Goal: Transaction & Acquisition: Obtain resource

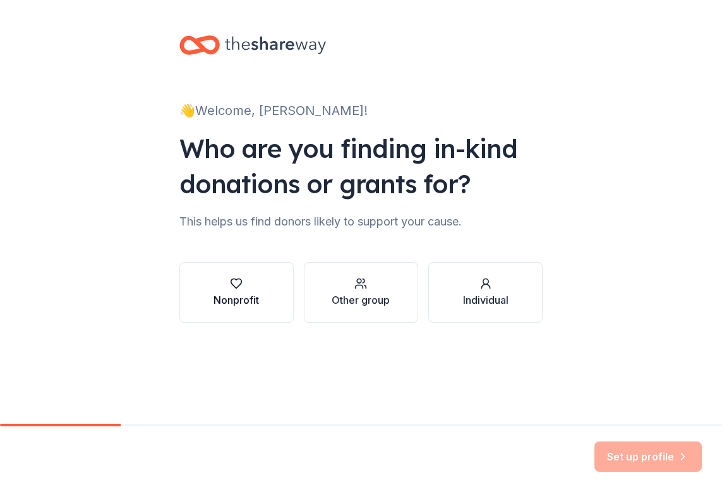
click at [259, 282] on div "button" at bounding box center [236, 283] width 45 height 13
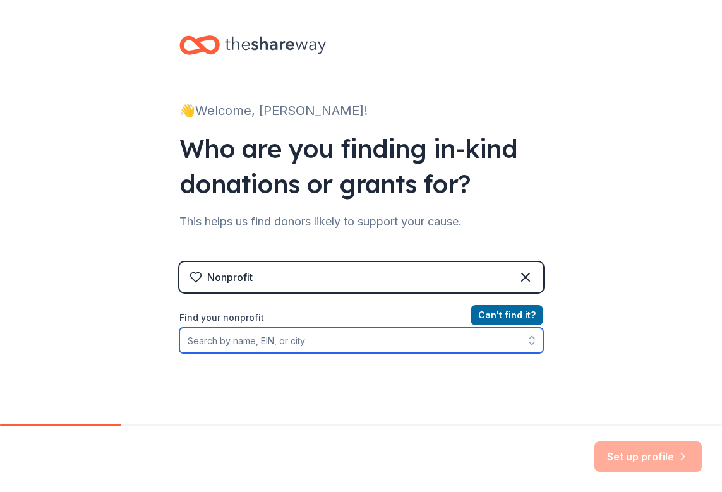
click at [308, 338] on input "Find your nonprofit" at bounding box center [361, 340] width 364 height 25
type input "87-2116457"
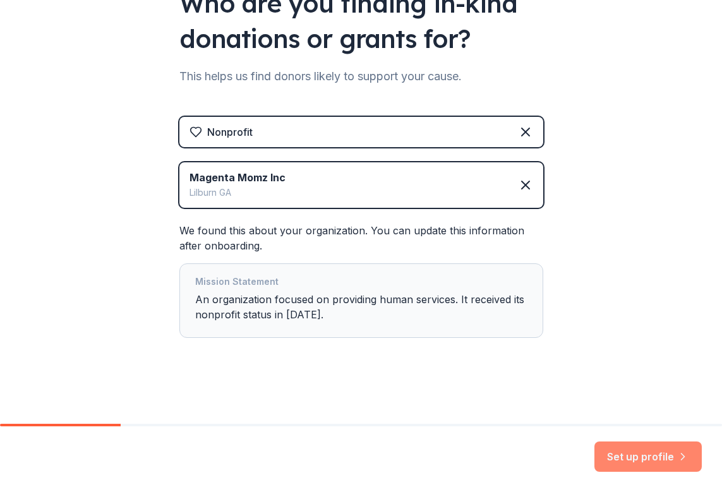
click at [617, 452] on button "Set up profile" at bounding box center [648, 457] width 107 height 30
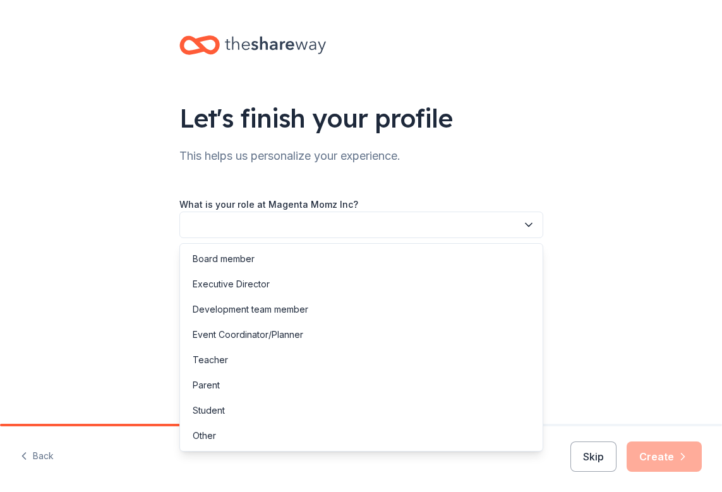
click at [445, 222] on button "button" at bounding box center [361, 225] width 364 height 27
click at [435, 277] on div "Executive Director" at bounding box center [362, 284] width 358 height 25
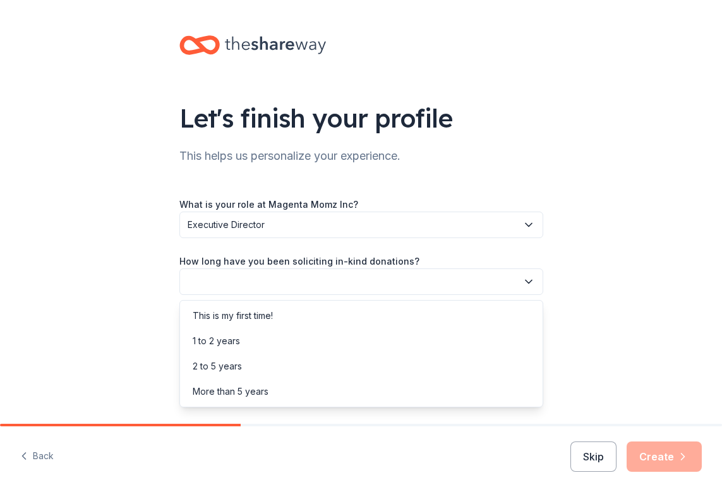
click at [435, 275] on button "button" at bounding box center [361, 282] width 364 height 27
click at [418, 358] on div "2 to 5 years" at bounding box center [362, 366] width 358 height 25
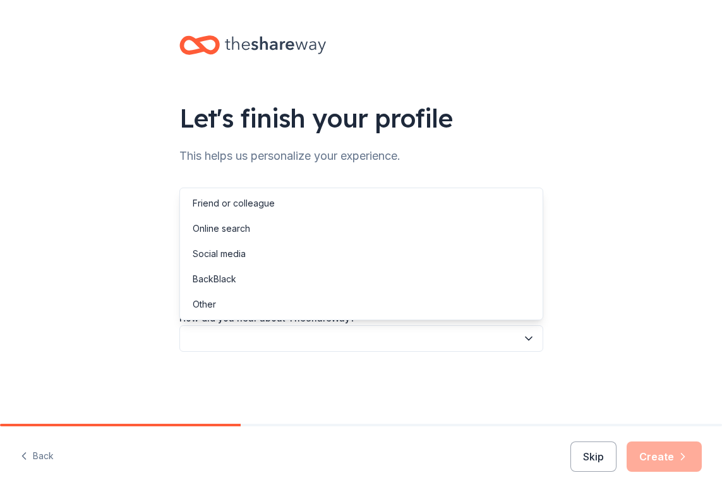
click at [417, 344] on button "button" at bounding box center [361, 338] width 364 height 27
click at [409, 238] on div "Online search" at bounding box center [362, 228] width 358 height 25
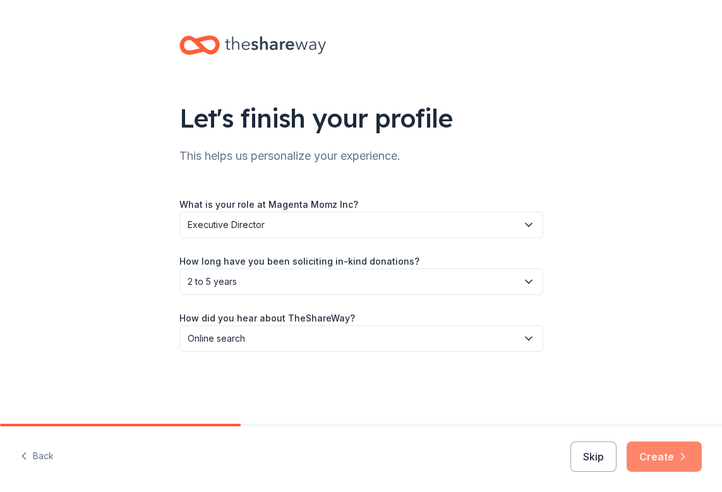
click at [651, 454] on button "Create" at bounding box center [664, 457] width 75 height 30
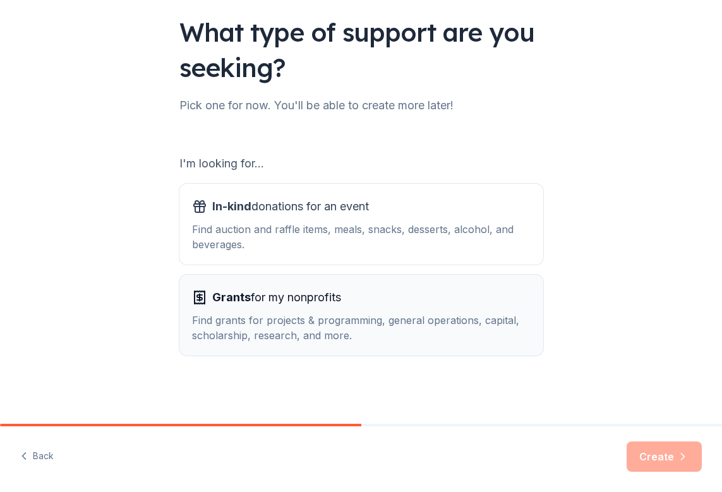
click at [318, 334] on div "Find grants for projects & programming, general operations, capital, scholarshi…" at bounding box center [361, 328] width 339 height 30
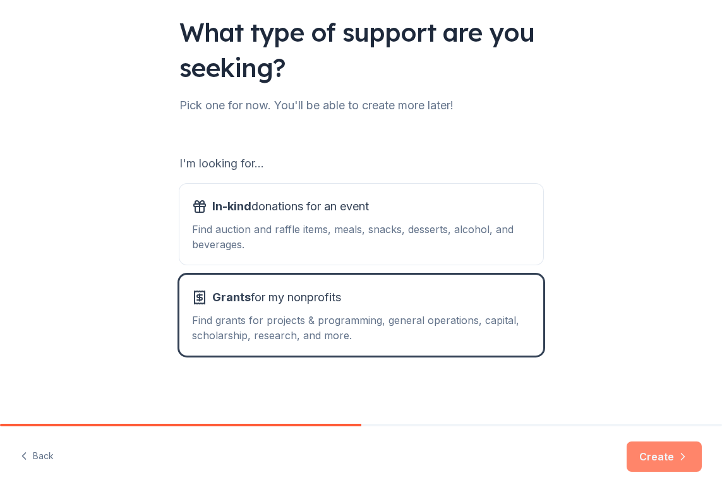
click at [650, 461] on button "Create" at bounding box center [664, 457] width 75 height 30
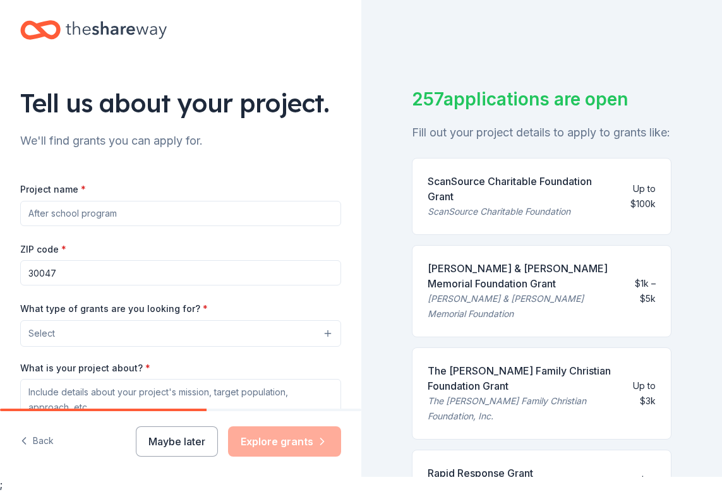
scroll to position [15, 0]
click at [203, 214] on input "Thrive Together Mental Health and Well-being Program" at bounding box center [180, 213] width 321 height 25
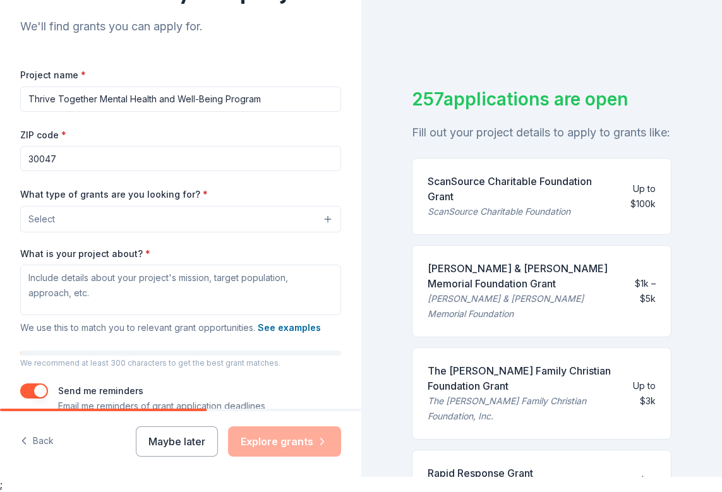
scroll to position [116, 0]
type input "Thrive Together Mental Health and Well-Being Program"
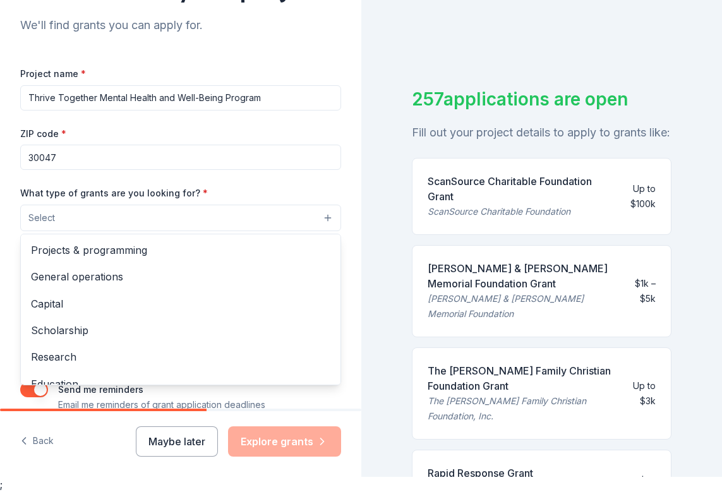
click at [226, 215] on button "Select" at bounding box center [180, 218] width 321 height 27
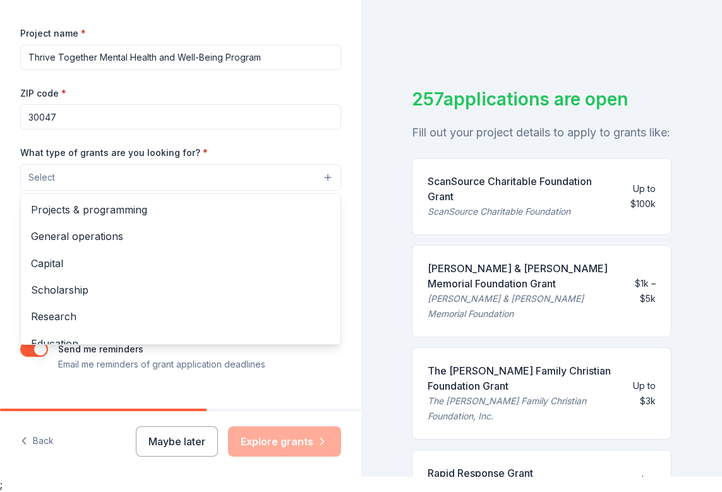
scroll to position [157, 0]
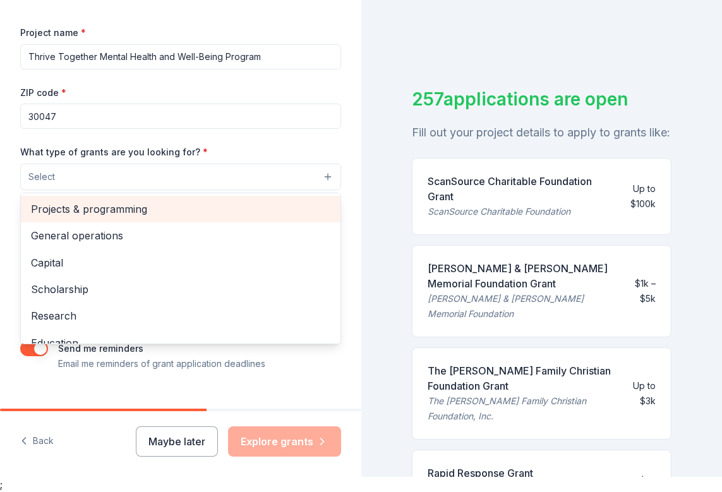
click at [226, 211] on span "Projects & programming" at bounding box center [180, 209] width 299 height 16
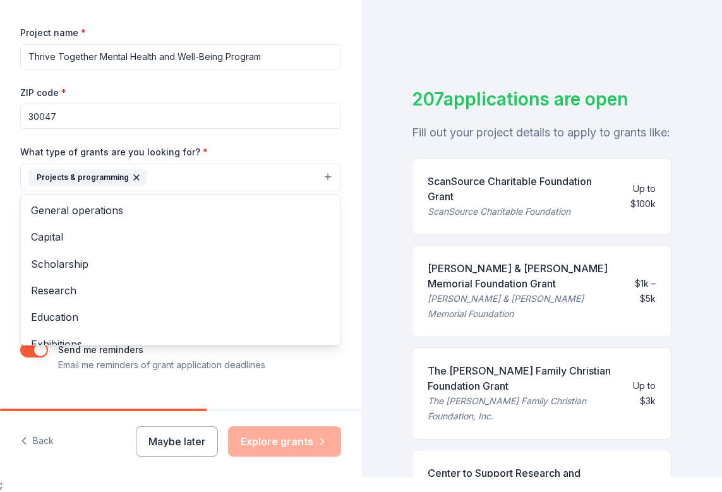
click at [317, 142] on div "Project name * Thrive Together Mental Health and Well-Being Program ZIP code * …" at bounding box center [180, 199] width 321 height 348
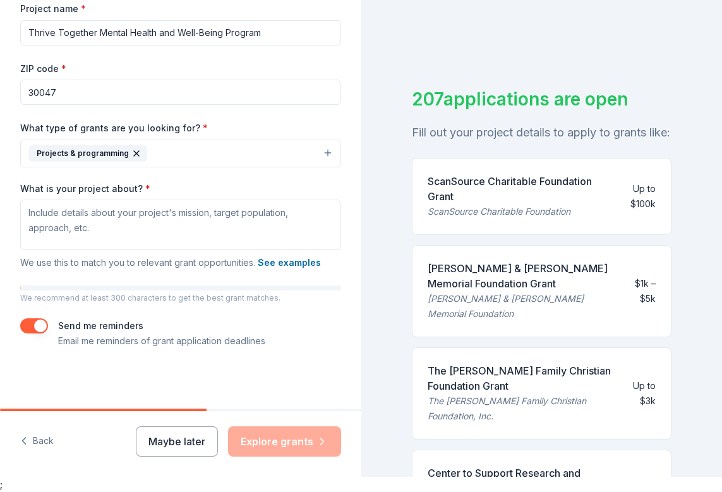
scroll to position [180, 0]
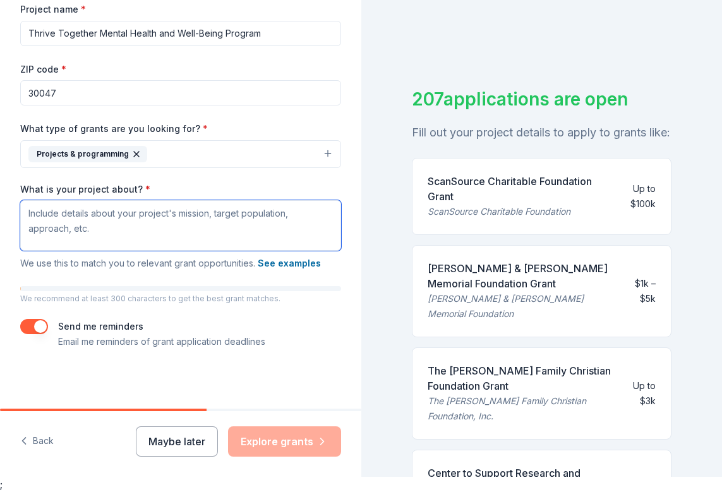
click at [269, 220] on textarea "What is your project about? *" at bounding box center [180, 225] width 321 height 51
paste textarea "Thrive Together is a three-part comprehensive mental health support initiative …"
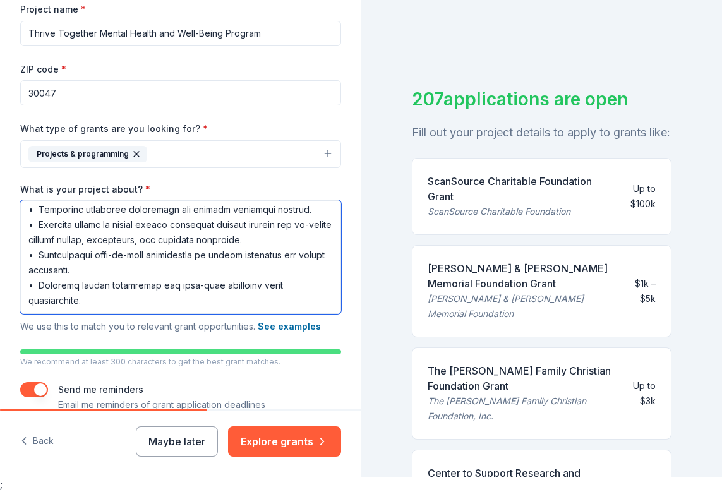
paste textarea "Activities: 1. Mindfulness Education: o Participants learn practical tools for …"
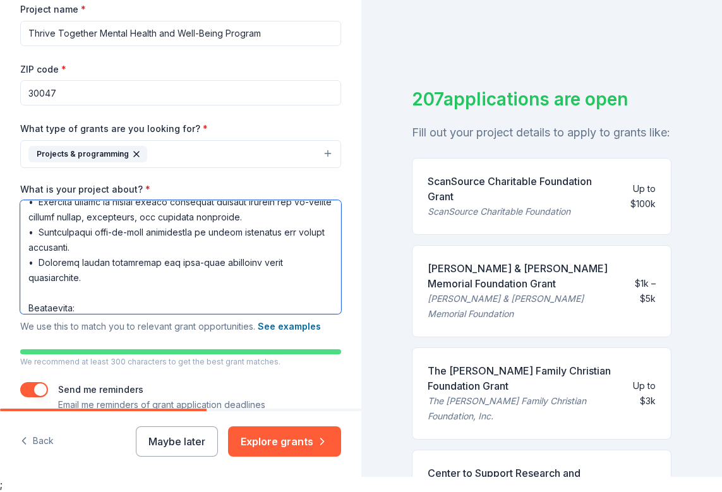
scroll to position [519, 0]
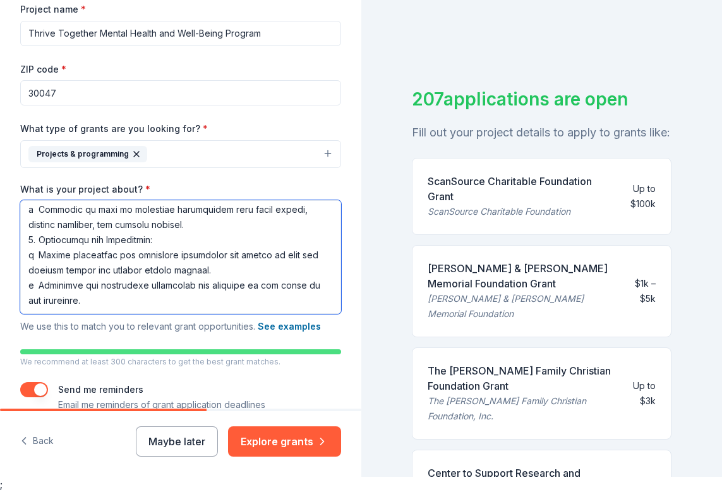
type textarea "Thrive Together is a three-part comprehensive mental health support initiative …"
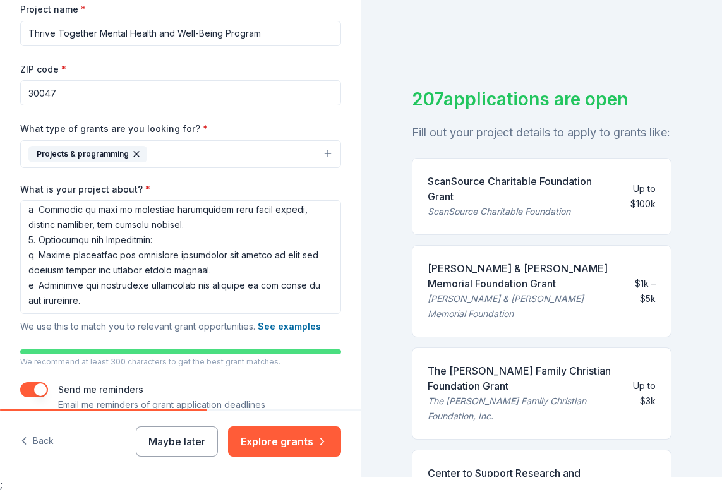
click at [375, 250] on div "207 applications are open Fill out your project details to apply to grants like…" at bounding box center [541, 231] width 361 height 492
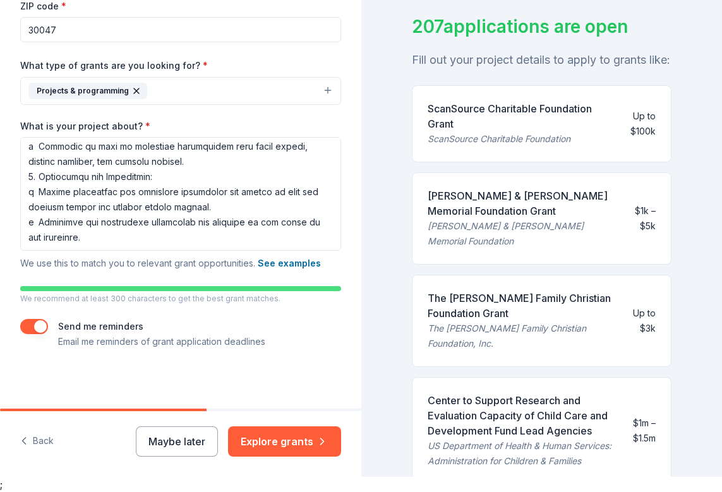
scroll to position [15, 0]
click at [271, 444] on button "Explore grants" at bounding box center [284, 441] width 113 height 30
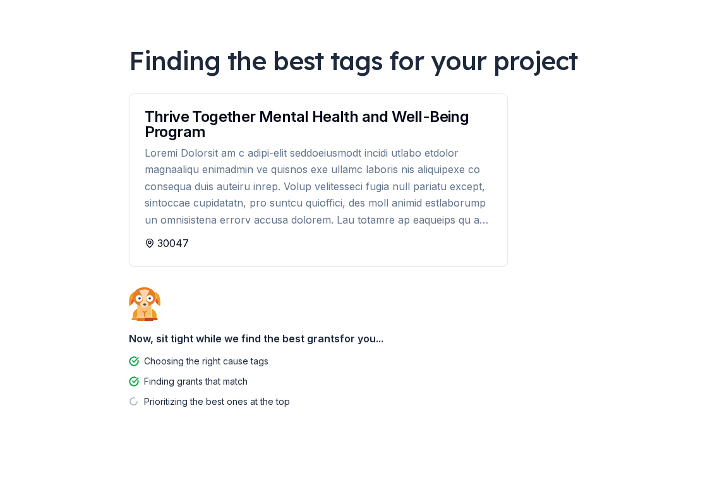
scroll to position [62, 0]
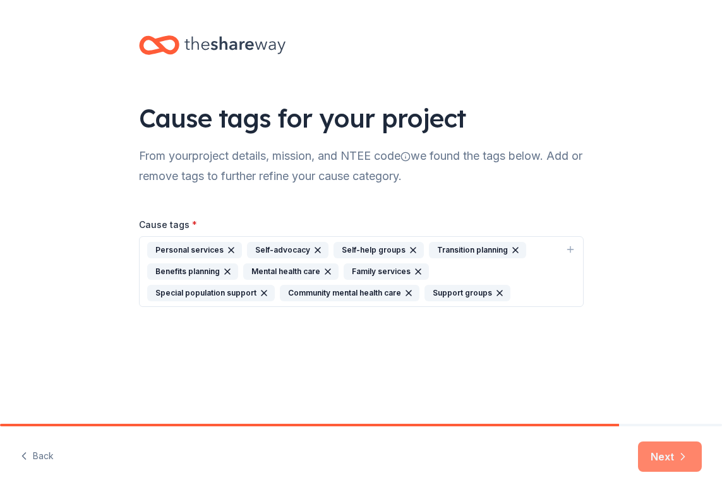
click at [662, 456] on button "Next" at bounding box center [670, 457] width 64 height 30
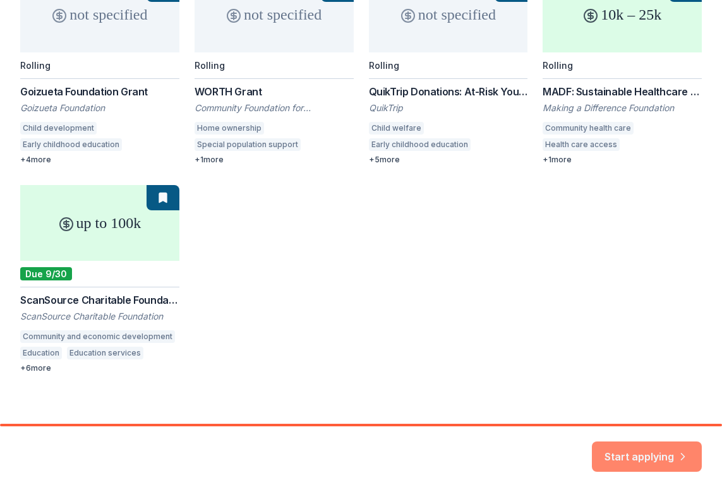
click at [631, 462] on button "Start applying" at bounding box center [647, 449] width 110 height 30
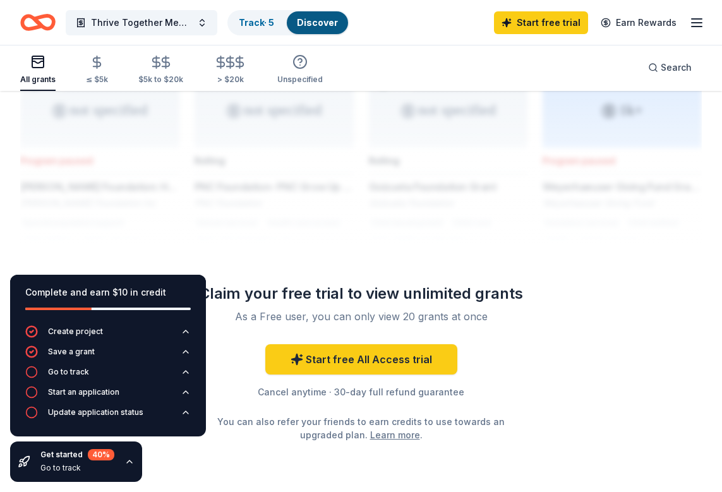
scroll to position [1277, 0]
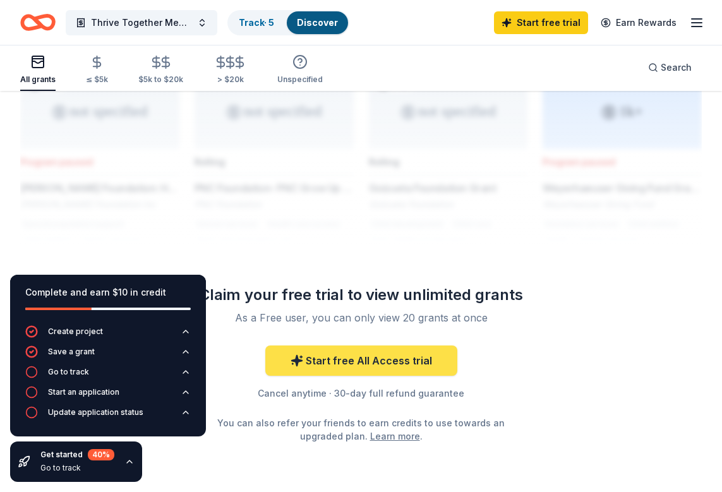
click at [375, 346] on link "Start free All Access trial" at bounding box center [361, 361] width 192 height 30
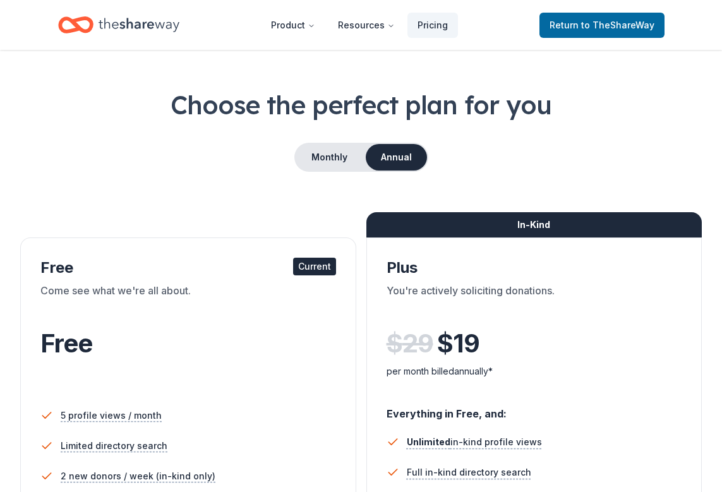
scroll to position [28, 0]
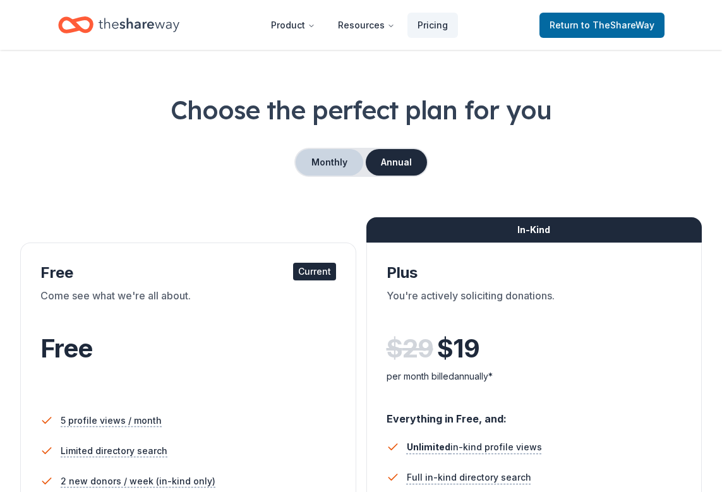
click at [324, 163] on button "Monthly" at bounding box center [330, 162] width 68 height 27
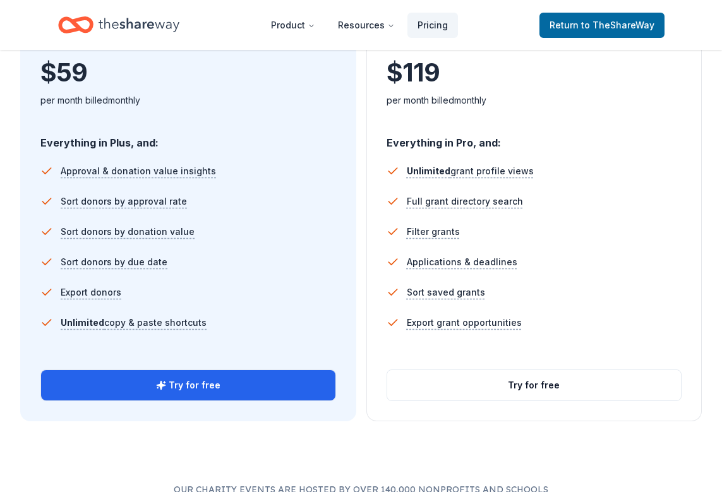
scroll to position [800, 0]
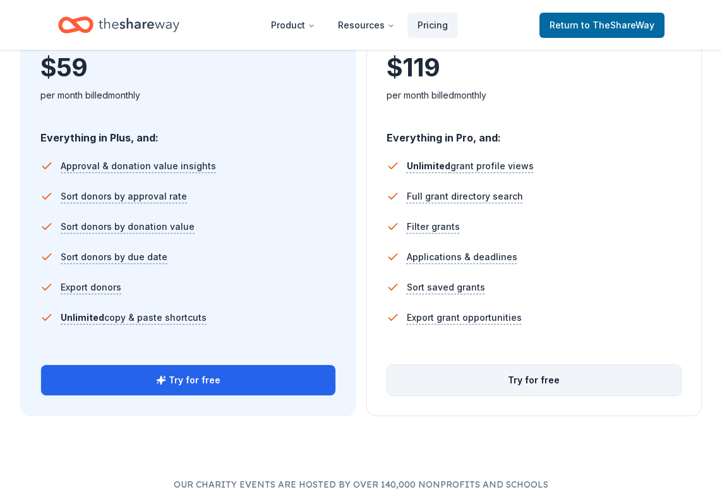
click at [481, 382] on button "Try for free" at bounding box center [534, 380] width 294 height 30
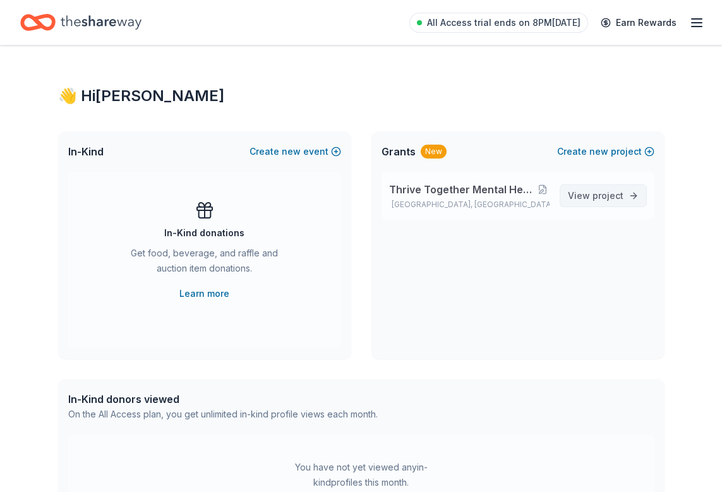
click at [595, 198] on span "project" at bounding box center [608, 195] width 31 height 11
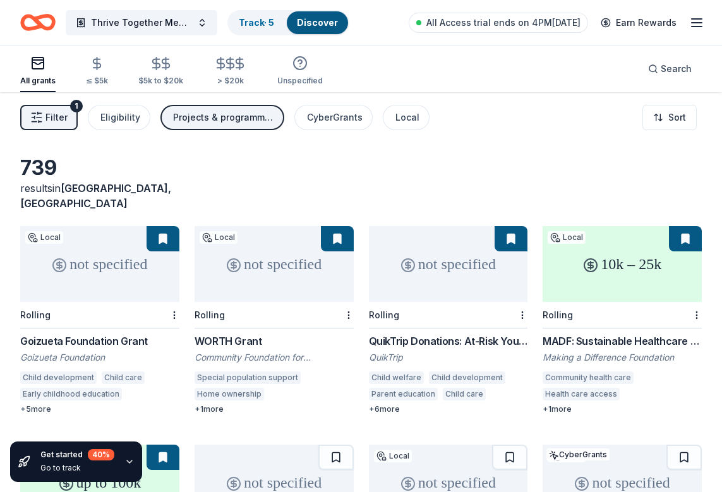
click at [591, 262] on icon at bounding box center [591, 266] width 0 height 8
click at [209, 404] on div "+ 1 more" at bounding box center [274, 409] width 159 height 10
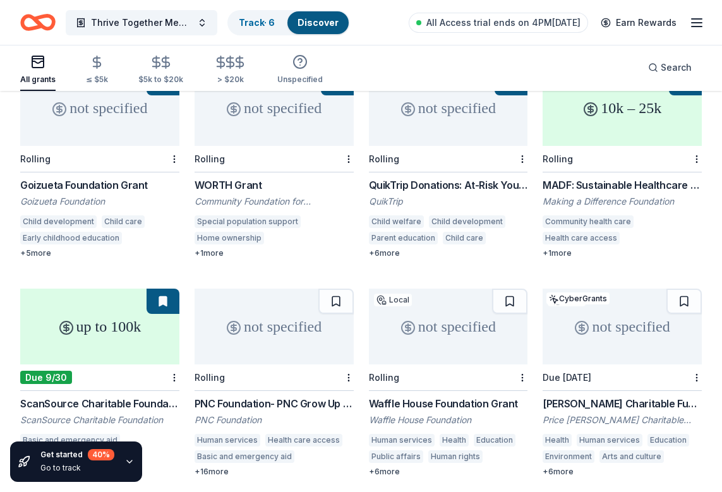
scroll to position [156, 0]
click at [84, 301] on div "up to 100k" at bounding box center [99, 327] width 159 height 76
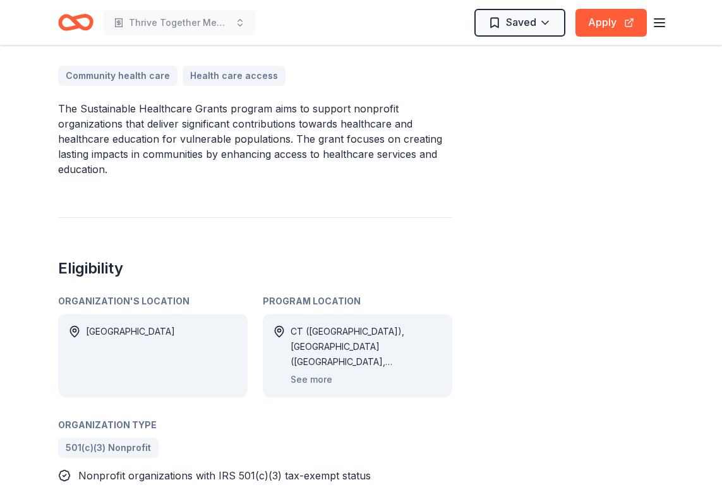
scroll to position [384, 0]
click at [315, 380] on button "See more" at bounding box center [312, 378] width 42 height 15
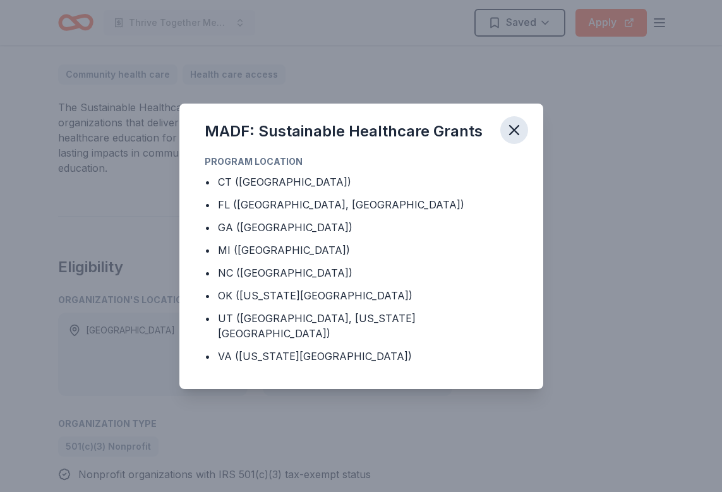
click at [512, 134] on icon "button" at bounding box center [514, 130] width 18 height 18
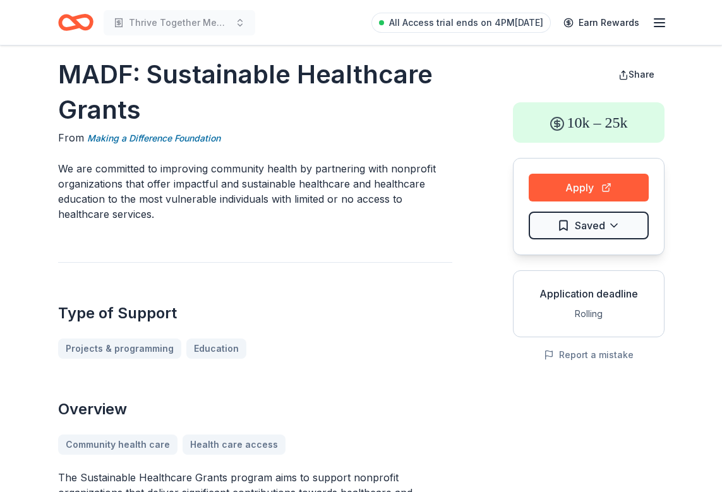
scroll to position [0, 0]
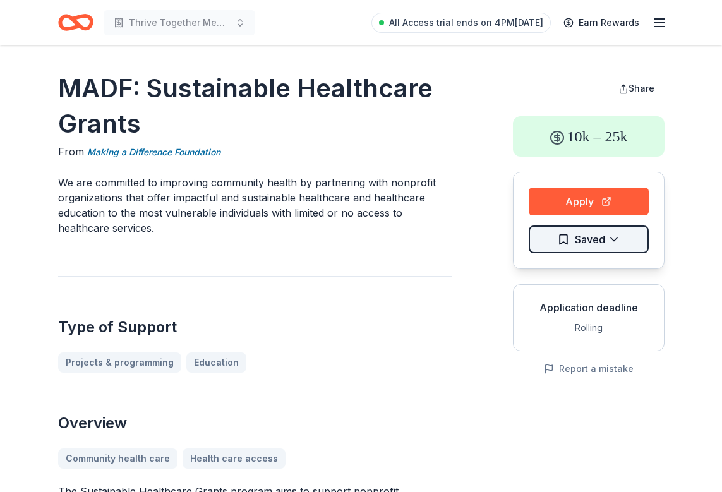
click at [555, 239] on html "Thrive Together Mental Health and Well-Being Program All Access trial ends on 4…" at bounding box center [361, 246] width 722 height 492
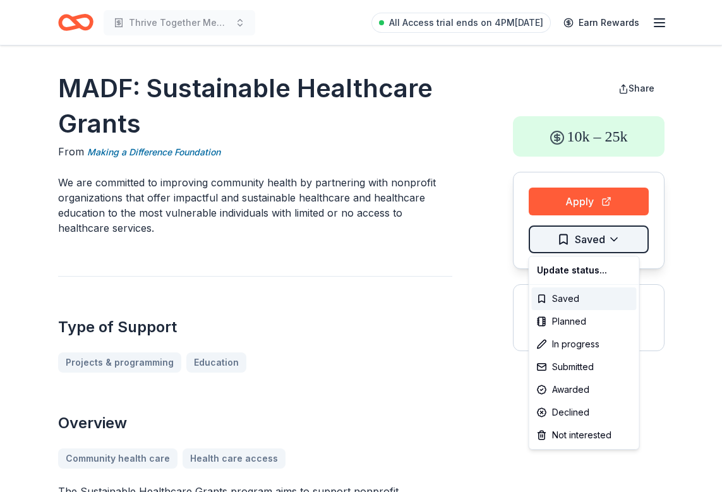
click at [555, 239] on html "Thrive Together Mental Health and Well-Being Program All Access trial ends on 4…" at bounding box center [361, 246] width 722 height 492
click at [558, 245] on html "Thrive Together Mental Health and Well-Being Program All Access trial ends on 4…" at bounding box center [361, 246] width 722 height 492
click at [611, 236] on html "Thrive Together Mental Health and Well-Being Program All Access trial ends on 4…" at bounding box center [361, 246] width 722 height 492
click at [566, 297] on div "Saved" at bounding box center [584, 298] width 105 height 23
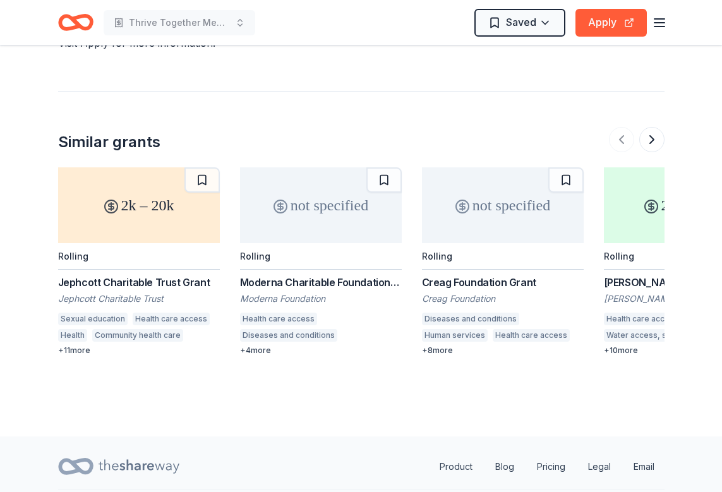
scroll to position [1060, 0]
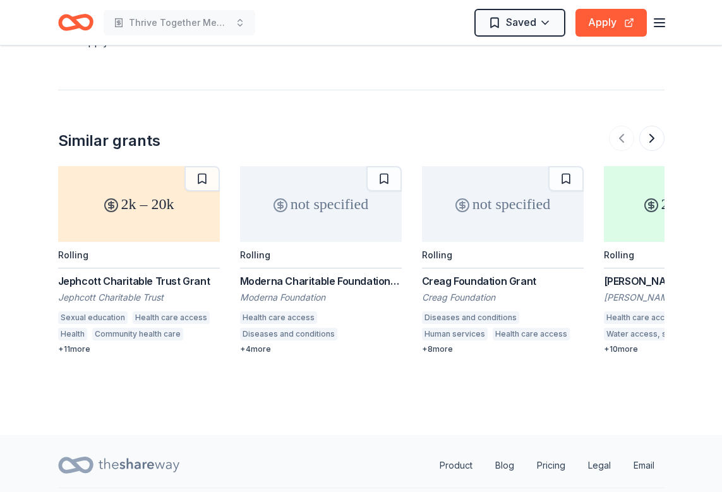
click at [175, 225] on div "2k – 20k" at bounding box center [139, 204] width 162 height 76
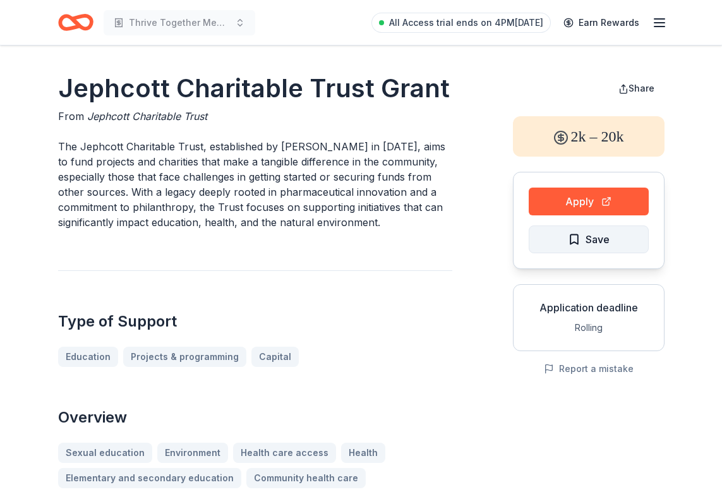
click at [539, 239] on button "Save" at bounding box center [589, 240] width 120 height 28
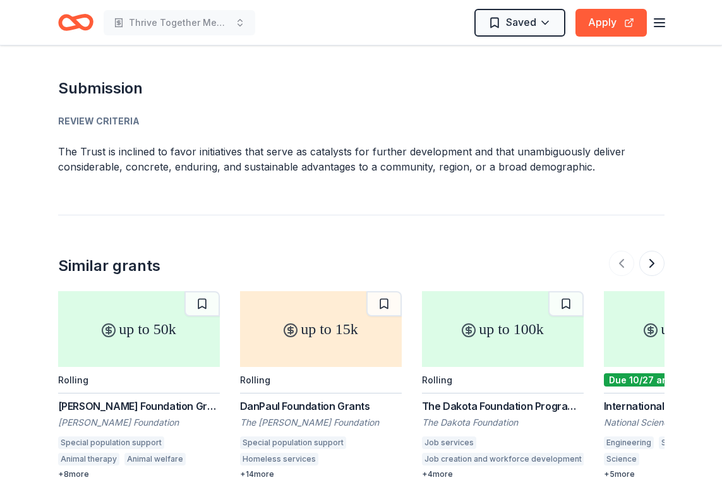
scroll to position [1651, 0]
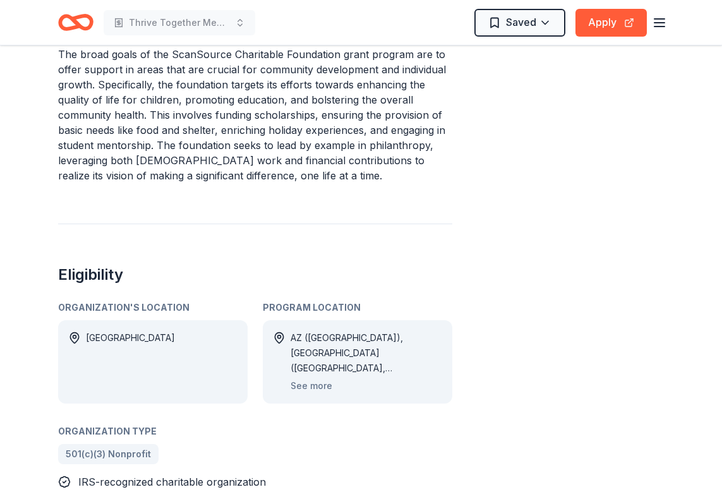
scroll to position [537, 0]
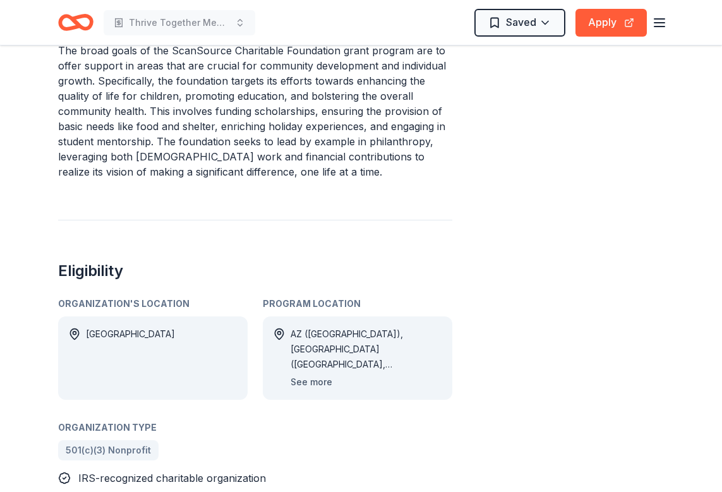
click at [319, 383] on button "See more" at bounding box center [312, 382] width 42 height 15
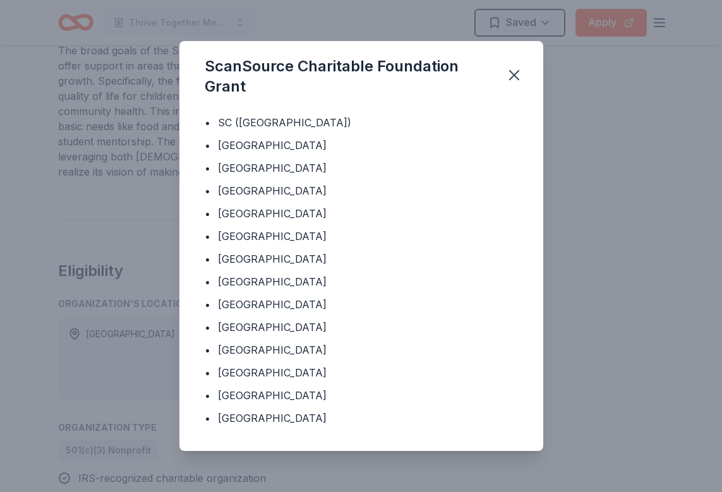
scroll to position [239, 0]
click at [512, 75] on icon "button" at bounding box center [514, 75] width 18 height 18
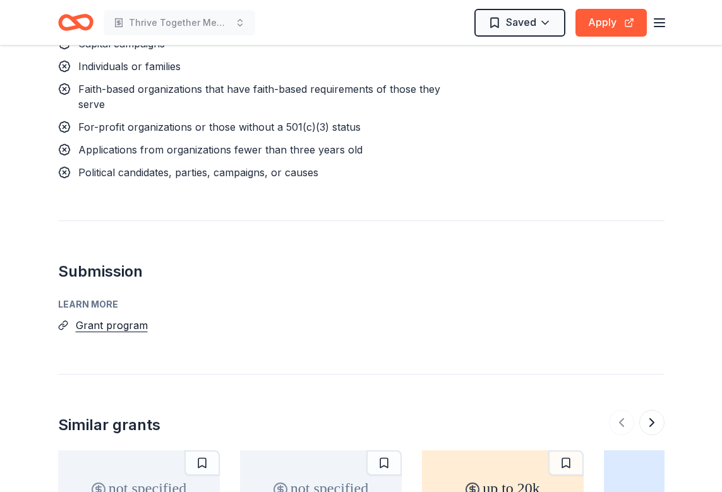
scroll to position [1222, 0]
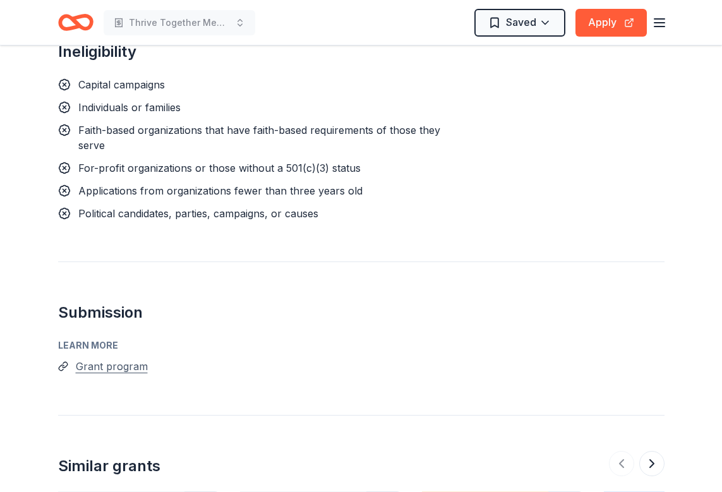
click at [118, 364] on button "Grant program" at bounding box center [112, 366] width 72 height 16
